Goal: Task Accomplishment & Management: Use online tool/utility

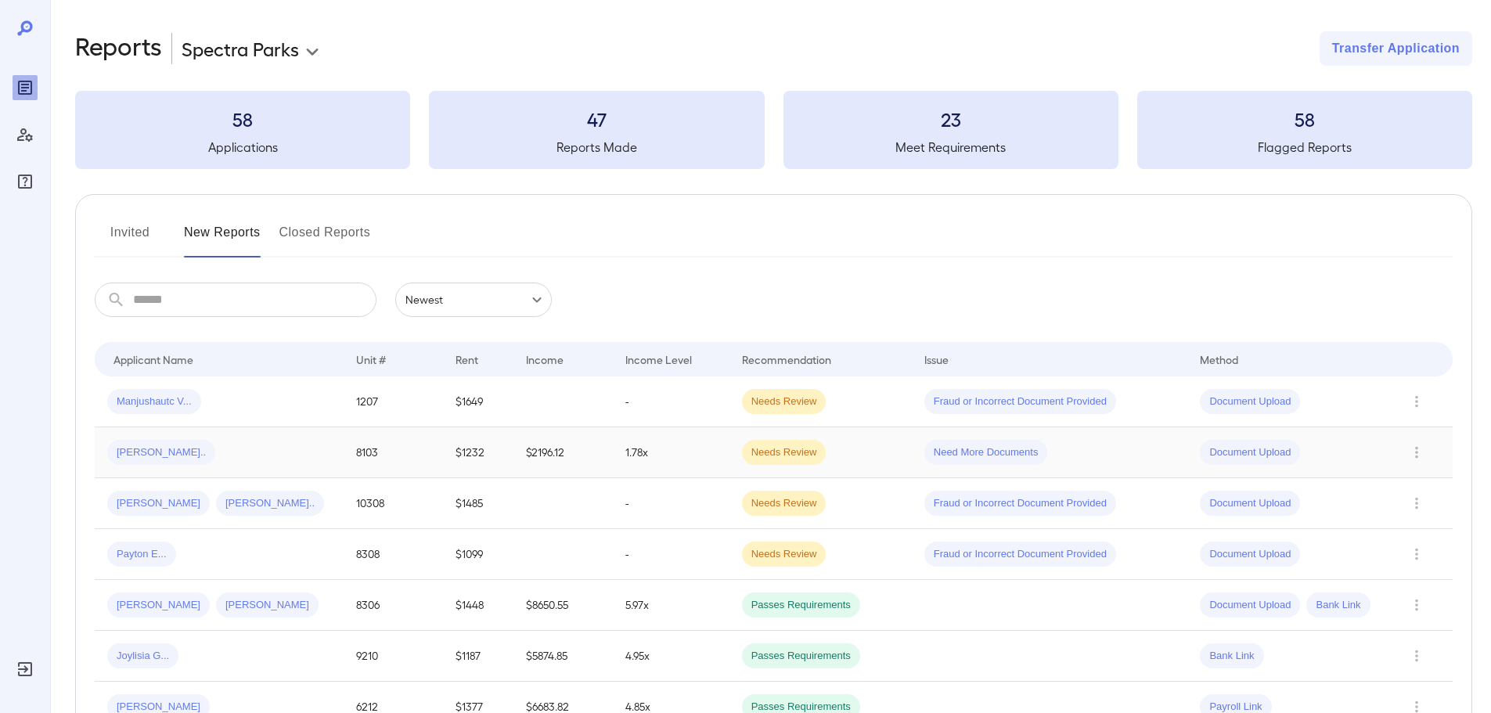
click at [240, 449] on div "[PERSON_NAME].." at bounding box center [219, 452] width 224 height 25
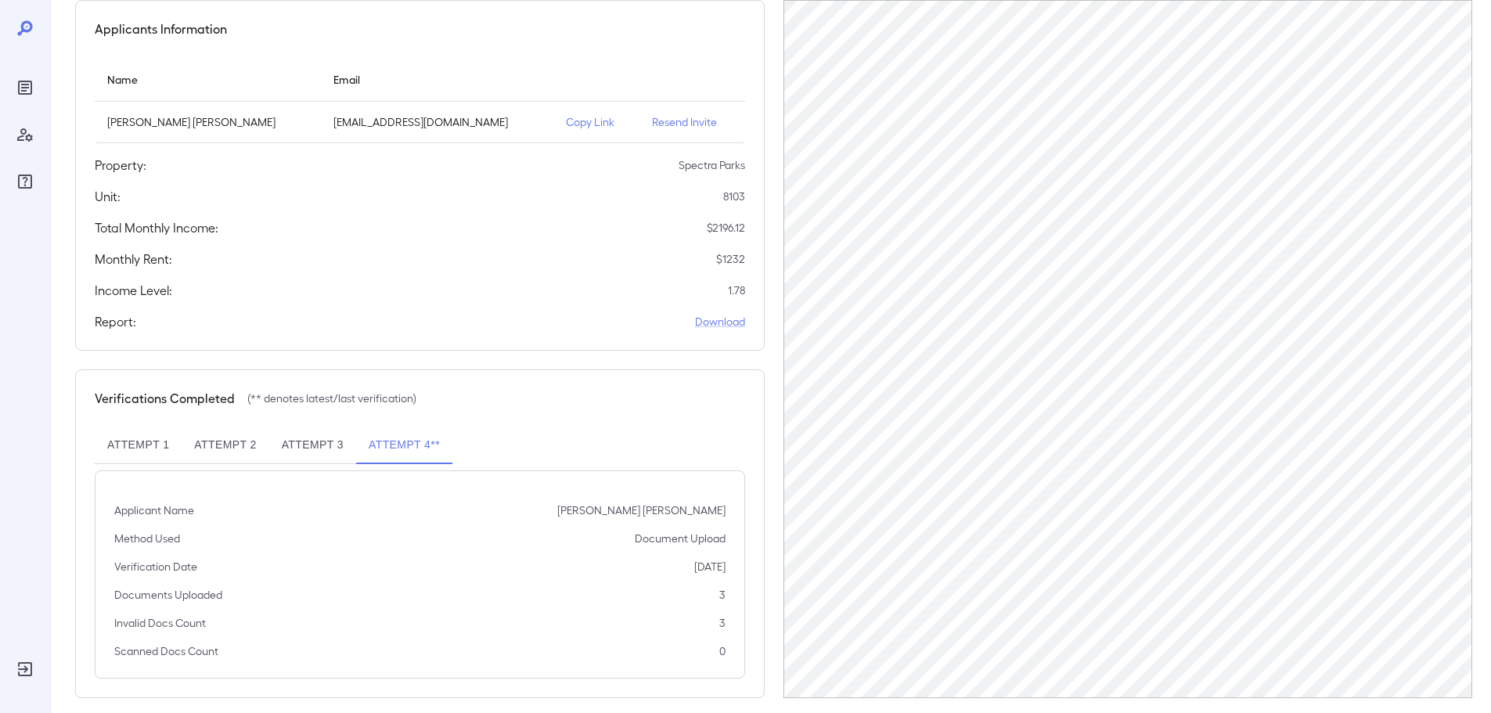
scroll to position [157, 0]
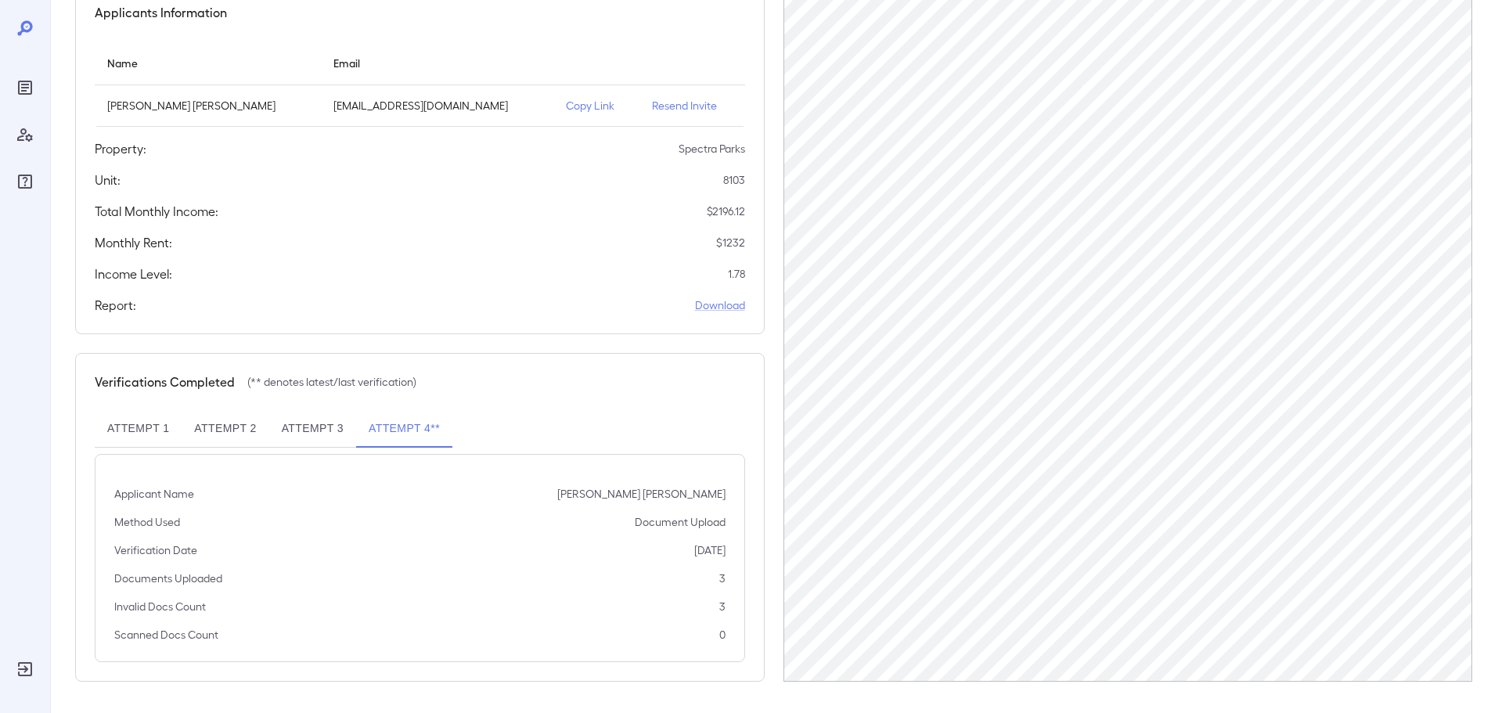
click at [554, 85] on td "Copy Link" at bounding box center [597, 105] width 86 height 41
click at [566, 101] on p "Copy Link" at bounding box center [596, 106] width 61 height 16
click at [14, 91] on div "Reports" at bounding box center [25, 87] width 25 height 25
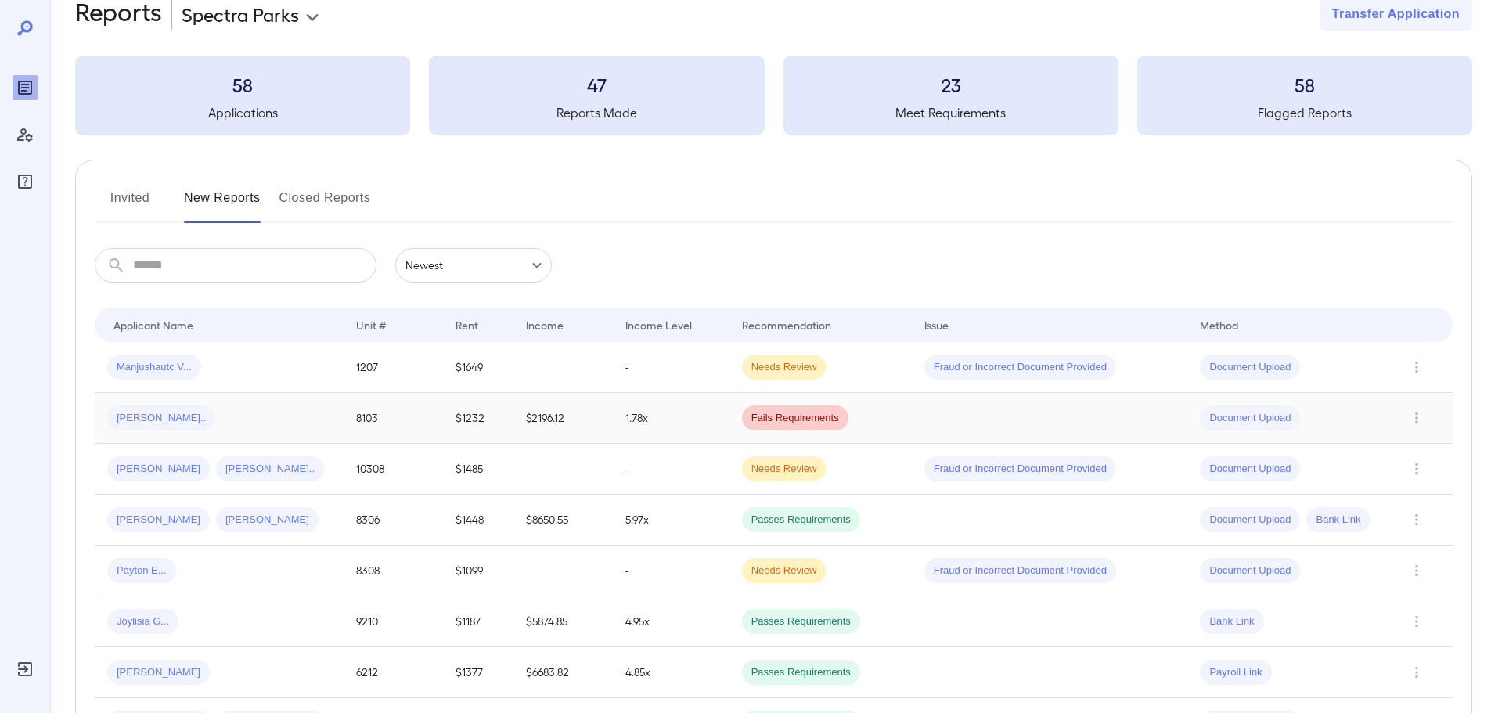
click at [597, 423] on td "$2196.12" at bounding box center [563, 418] width 99 height 51
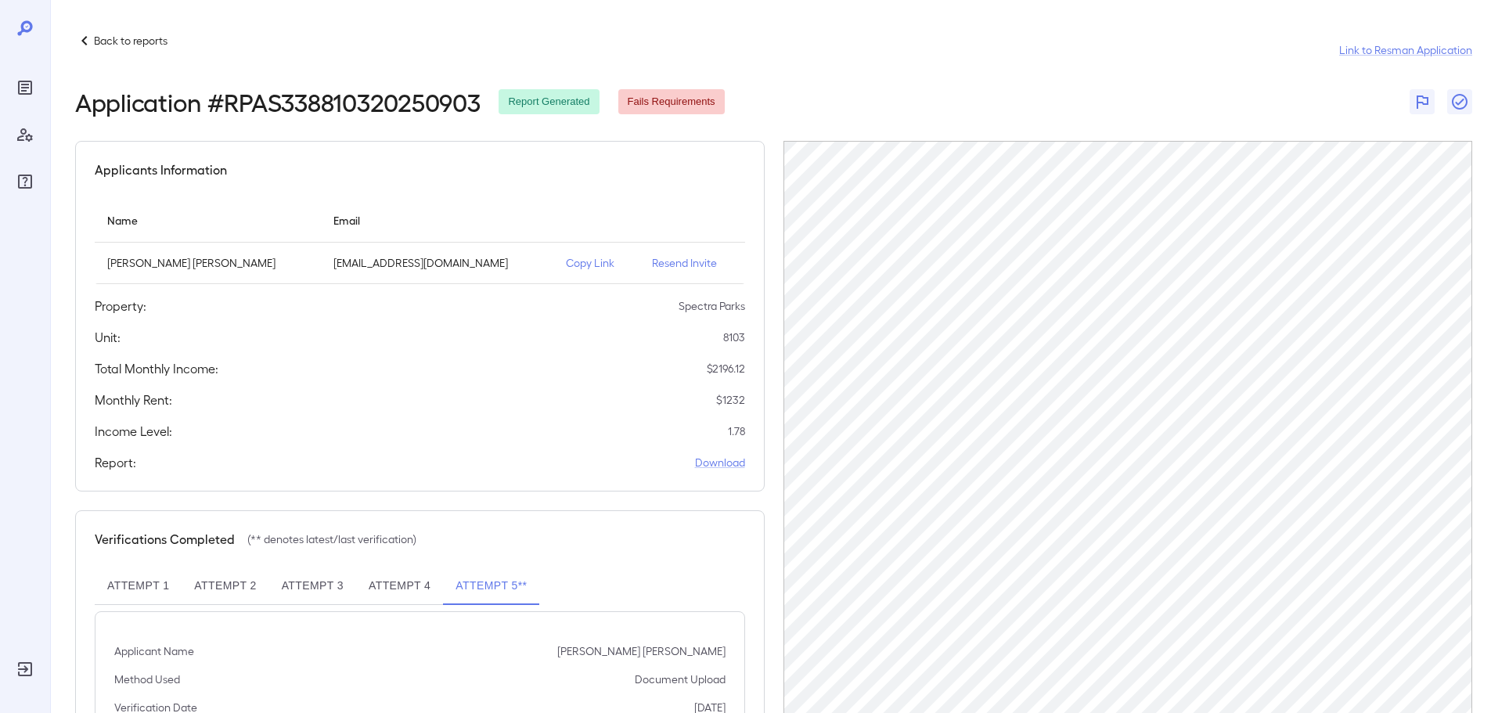
click at [566, 265] on p "Copy Link" at bounding box center [596, 263] width 61 height 16
click at [28, 89] on icon "Reports" at bounding box center [25, 87] width 19 height 19
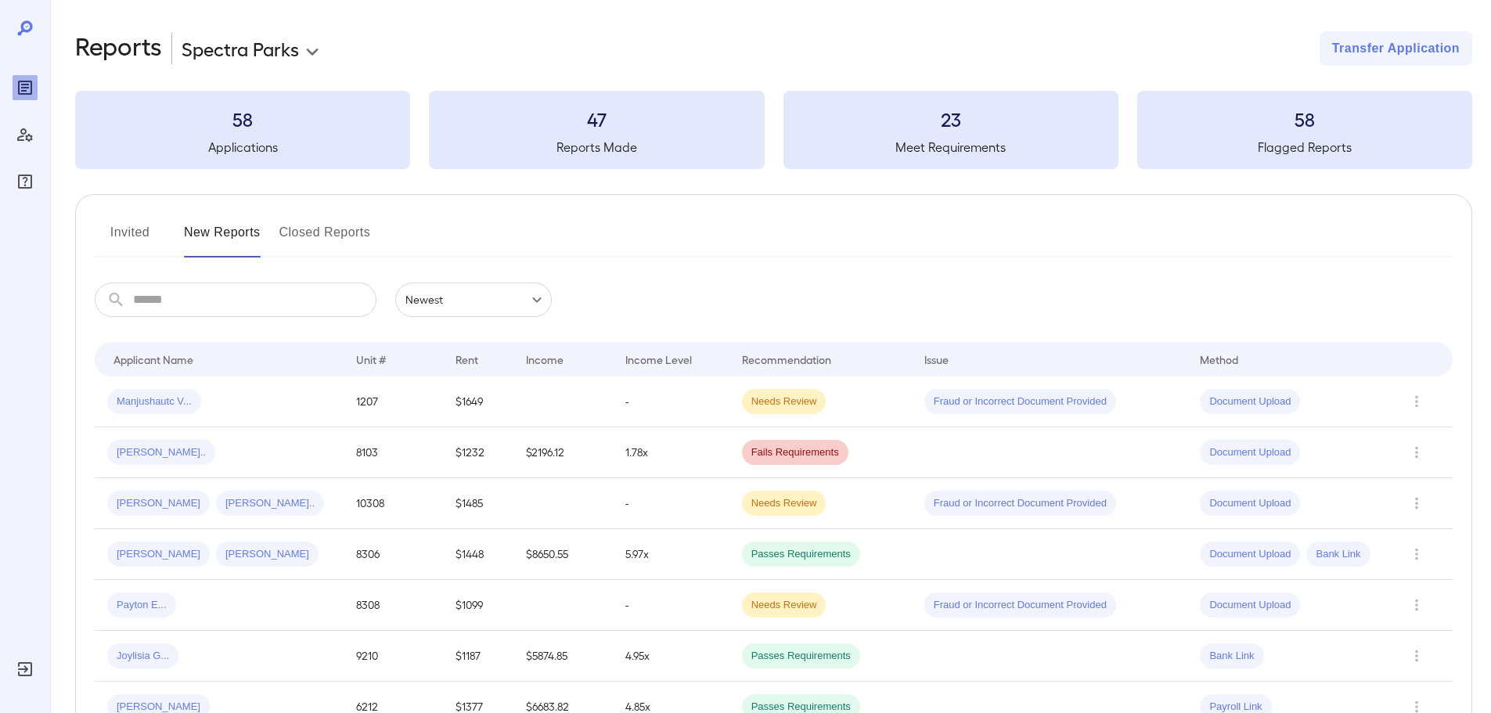
click at [131, 233] on button "Invited" at bounding box center [130, 239] width 70 height 38
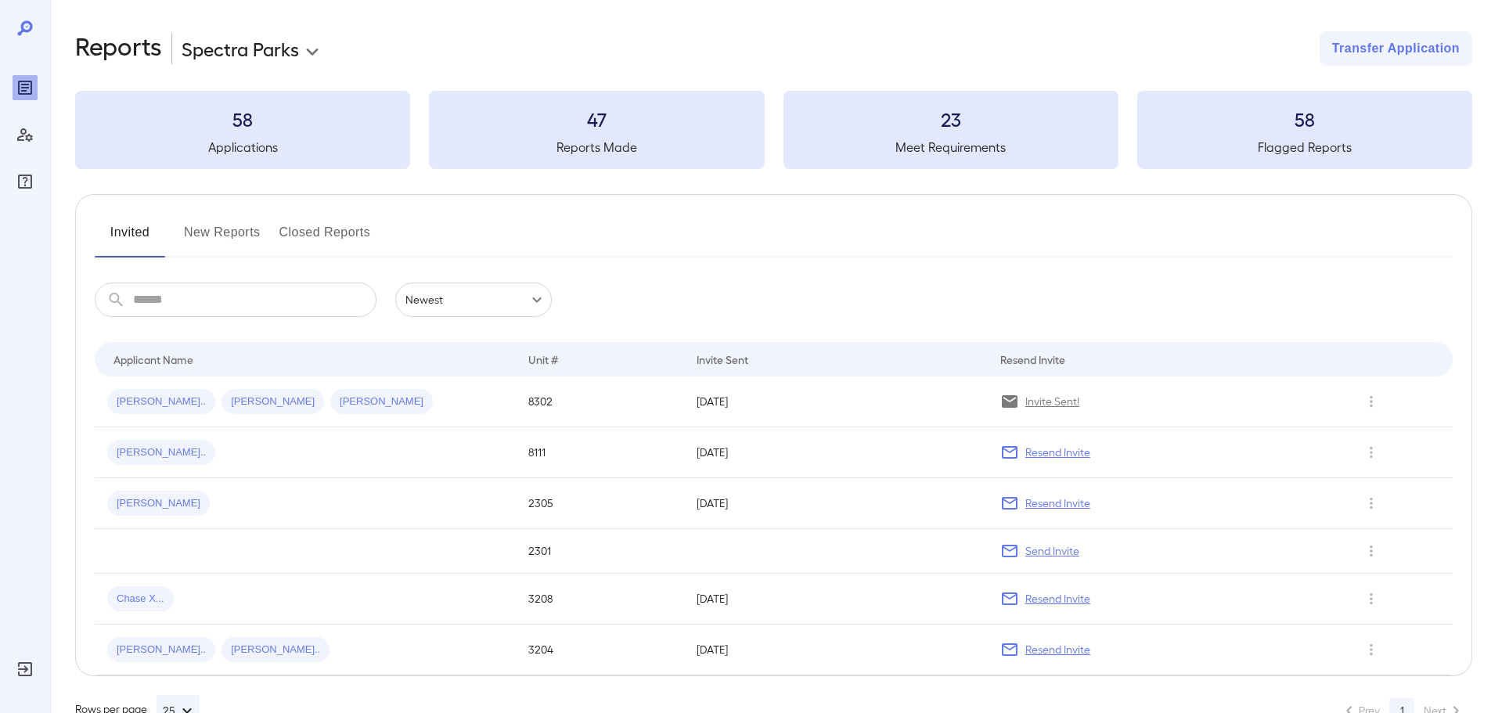
click at [214, 235] on button "New Reports" at bounding box center [222, 239] width 77 height 38
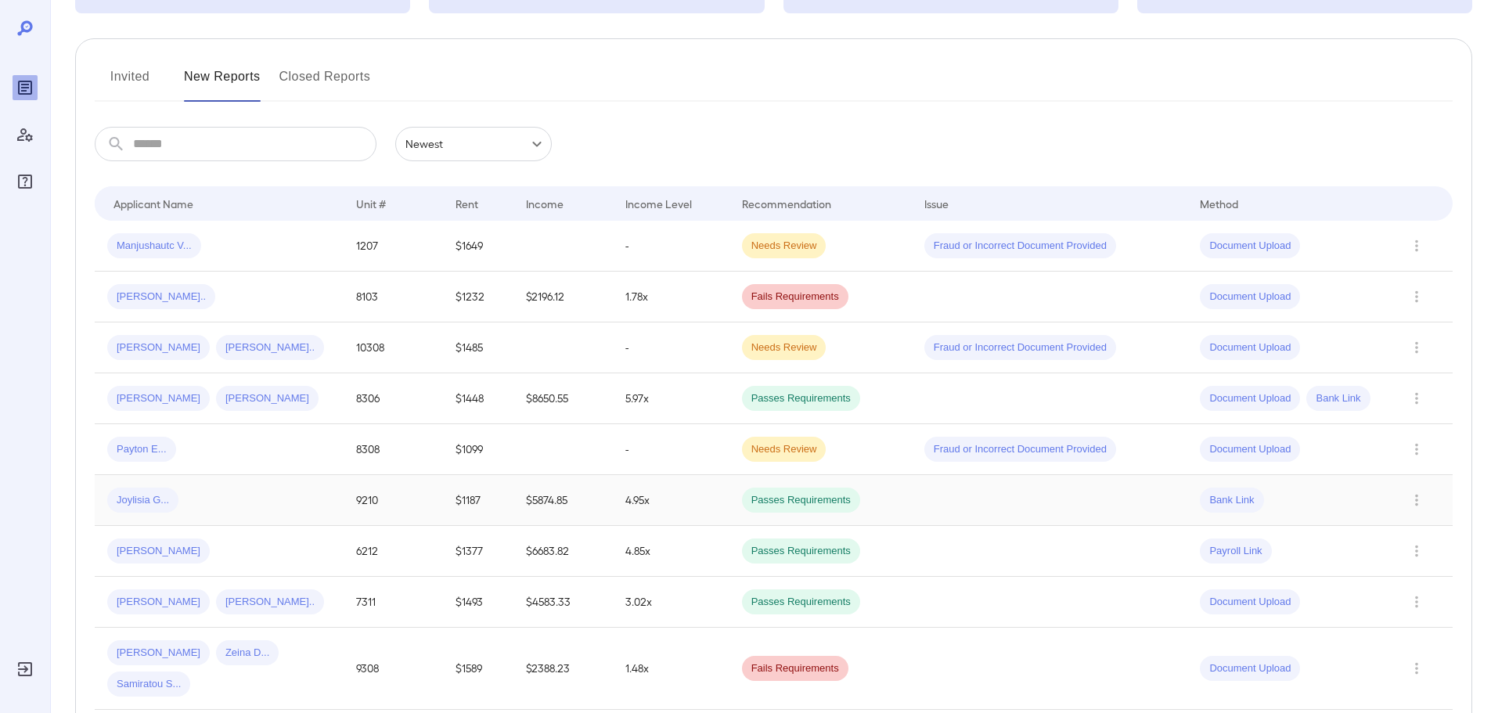
scroll to position [157, 0]
click at [317, 303] on div "[PERSON_NAME].." at bounding box center [219, 295] width 224 height 25
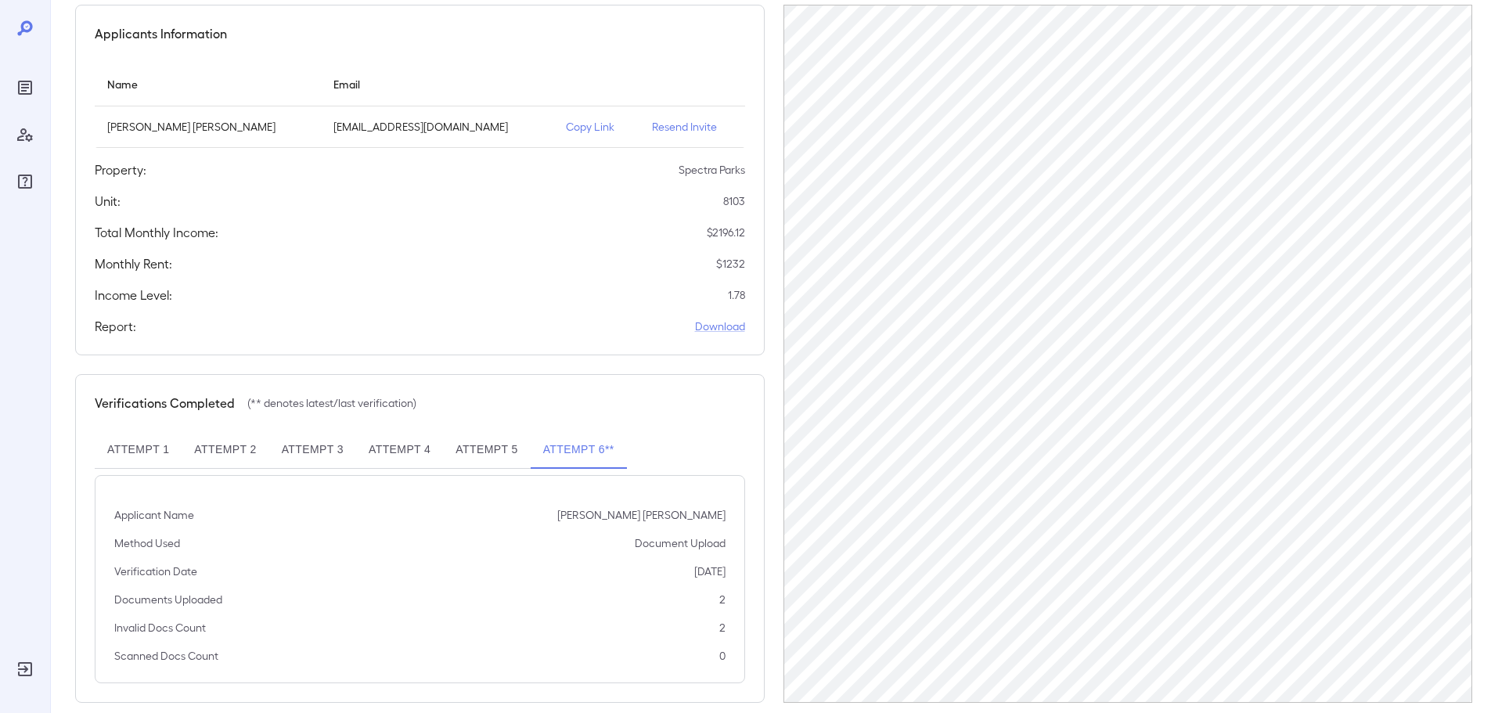
scroll to position [157, 0]
